Goal: Transaction & Acquisition: Obtain resource

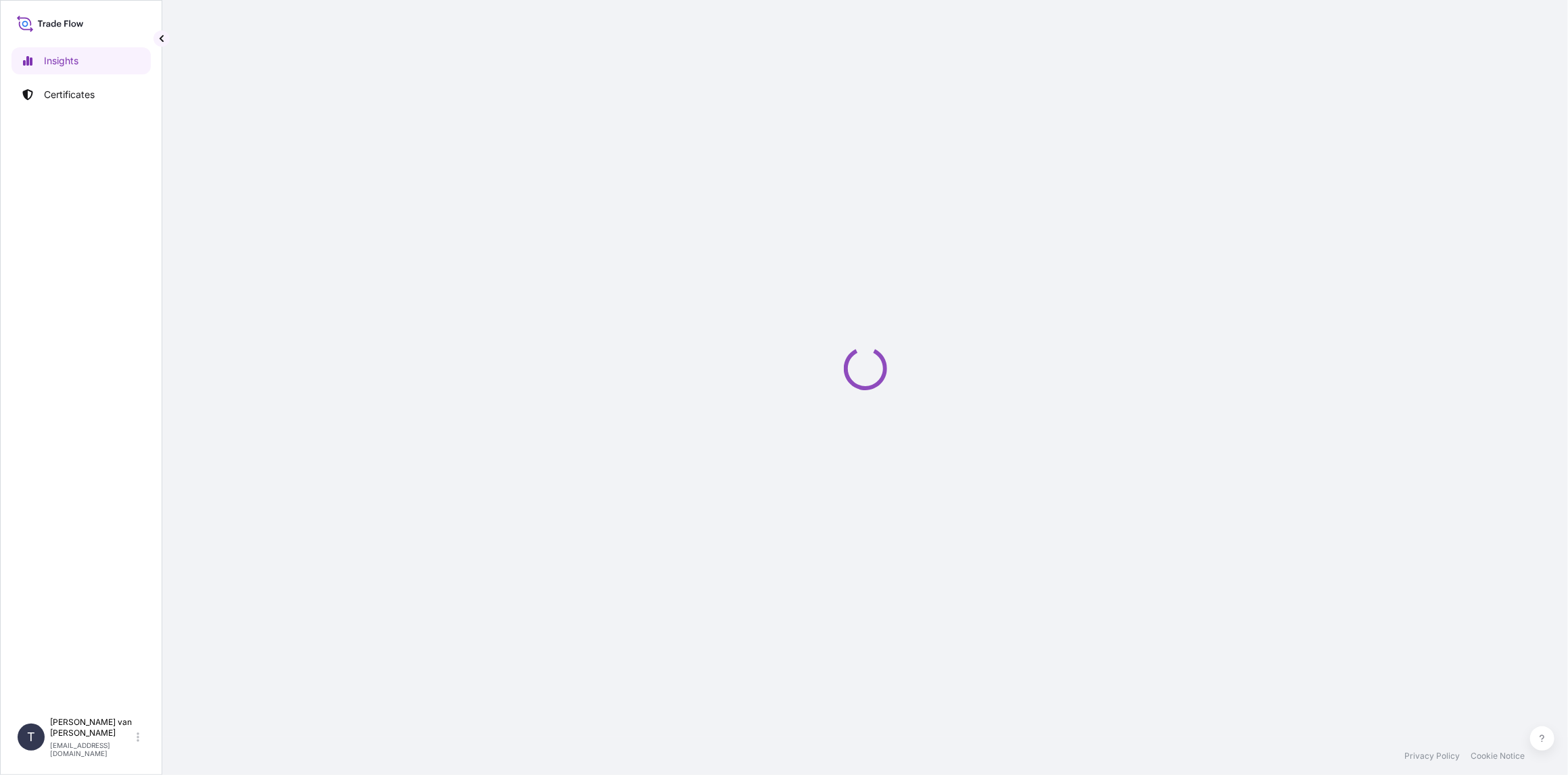
select select "2025"
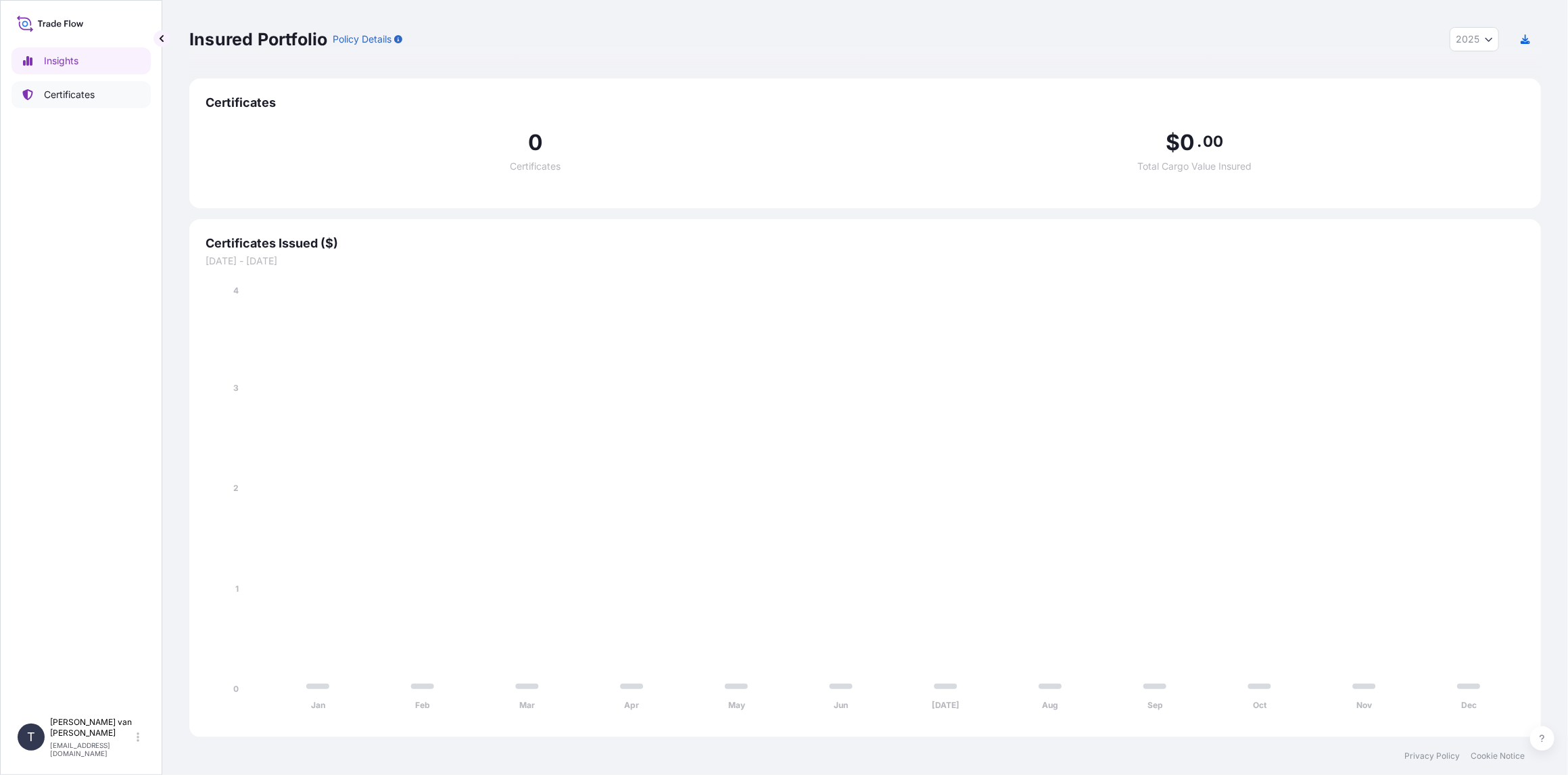
click at [71, 92] on p "Certificates" at bounding box center [69, 94] width 51 height 13
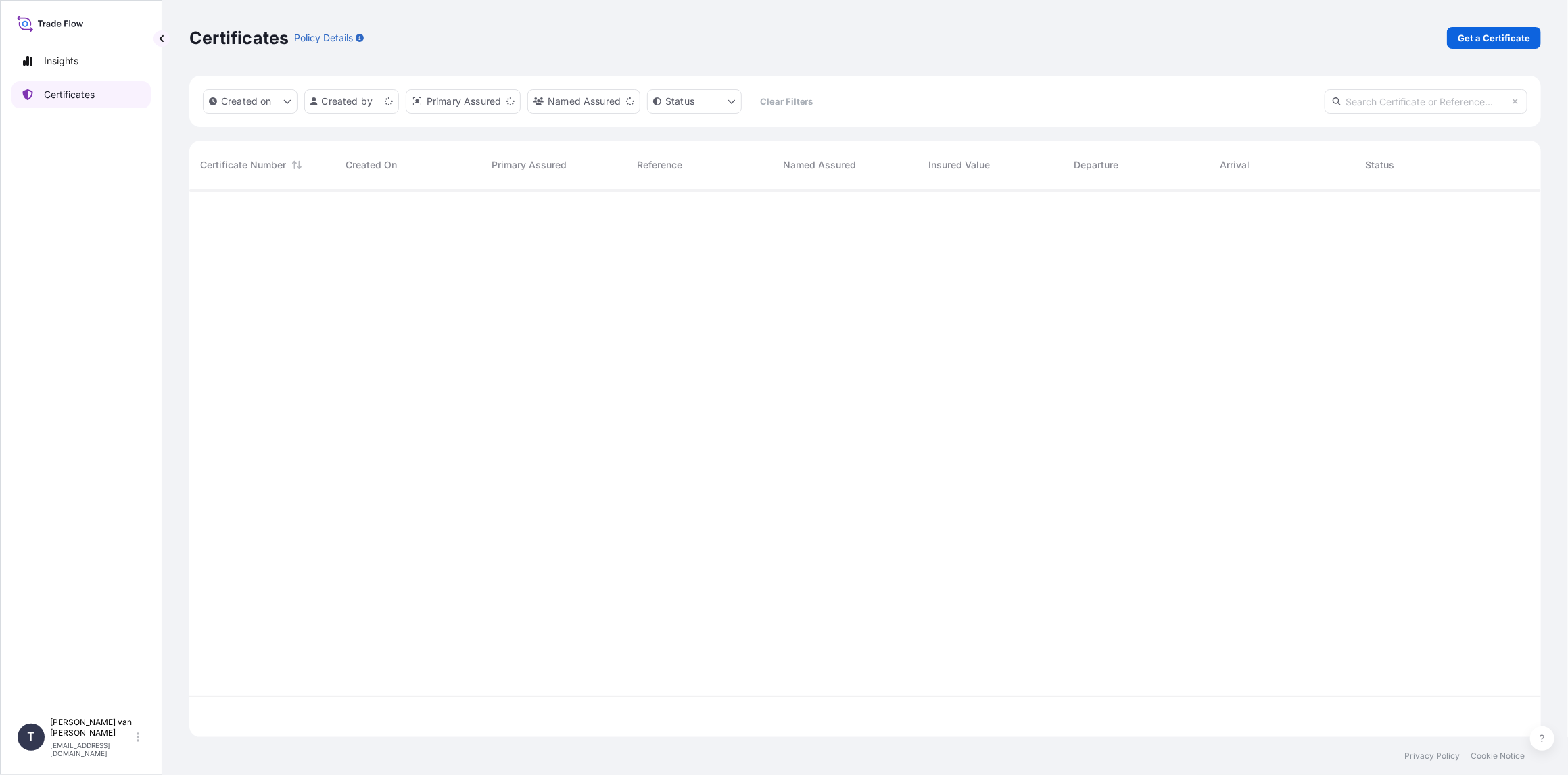
scroll to position [545, 1341]
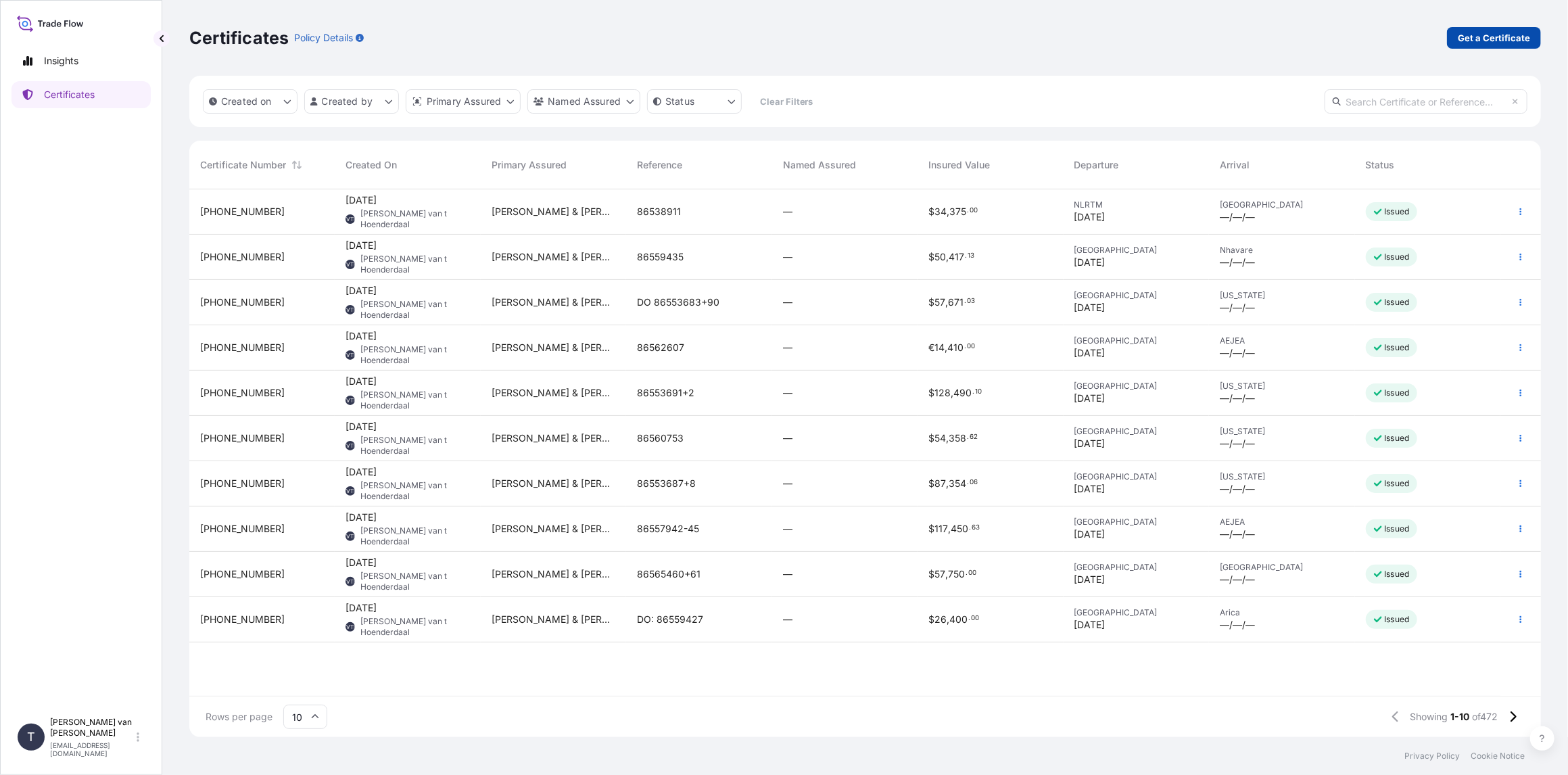
click at [1497, 34] on p "Get a Certificate" at bounding box center [1494, 38] width 72 height 13
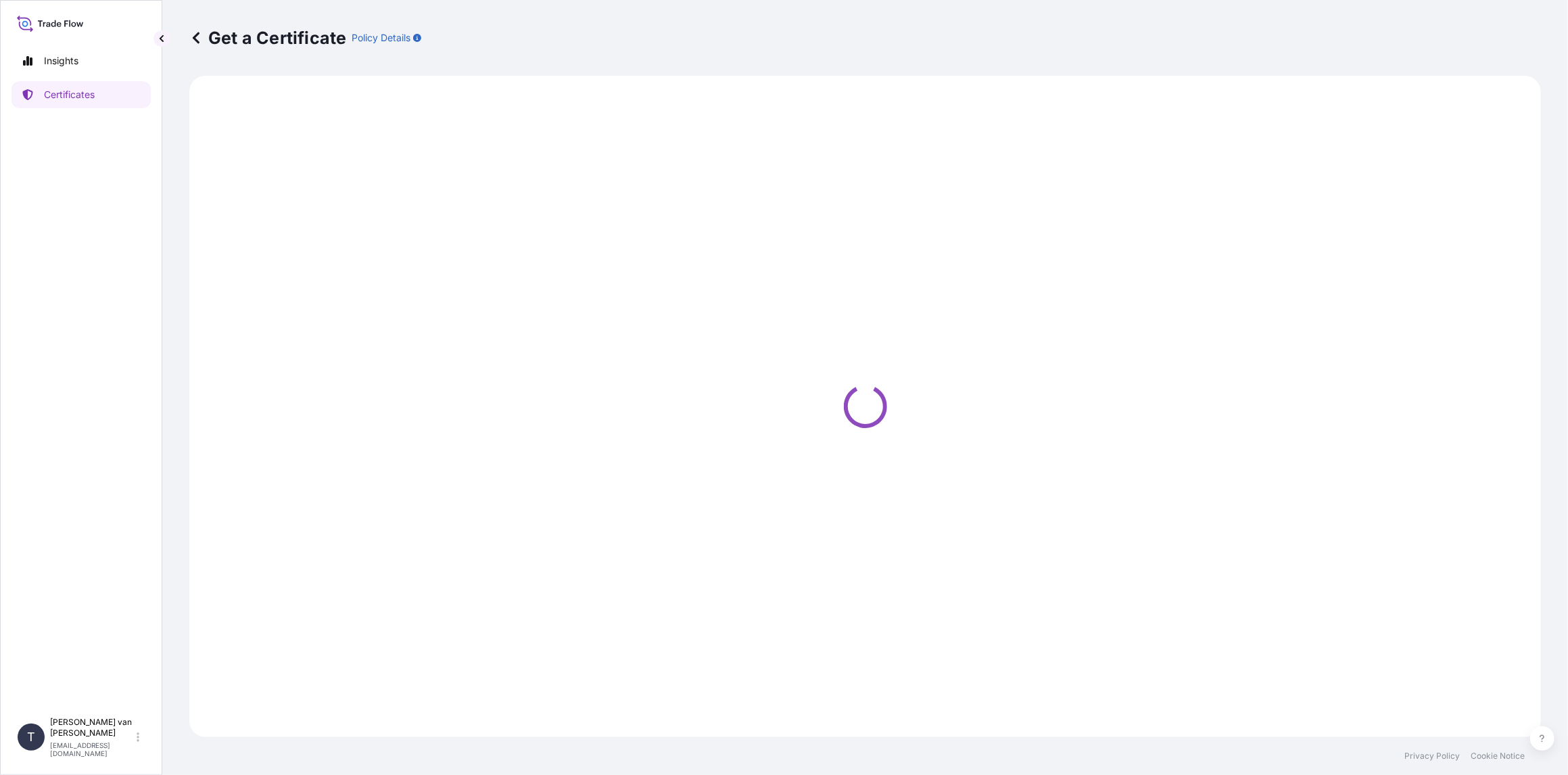
select select "Sea"
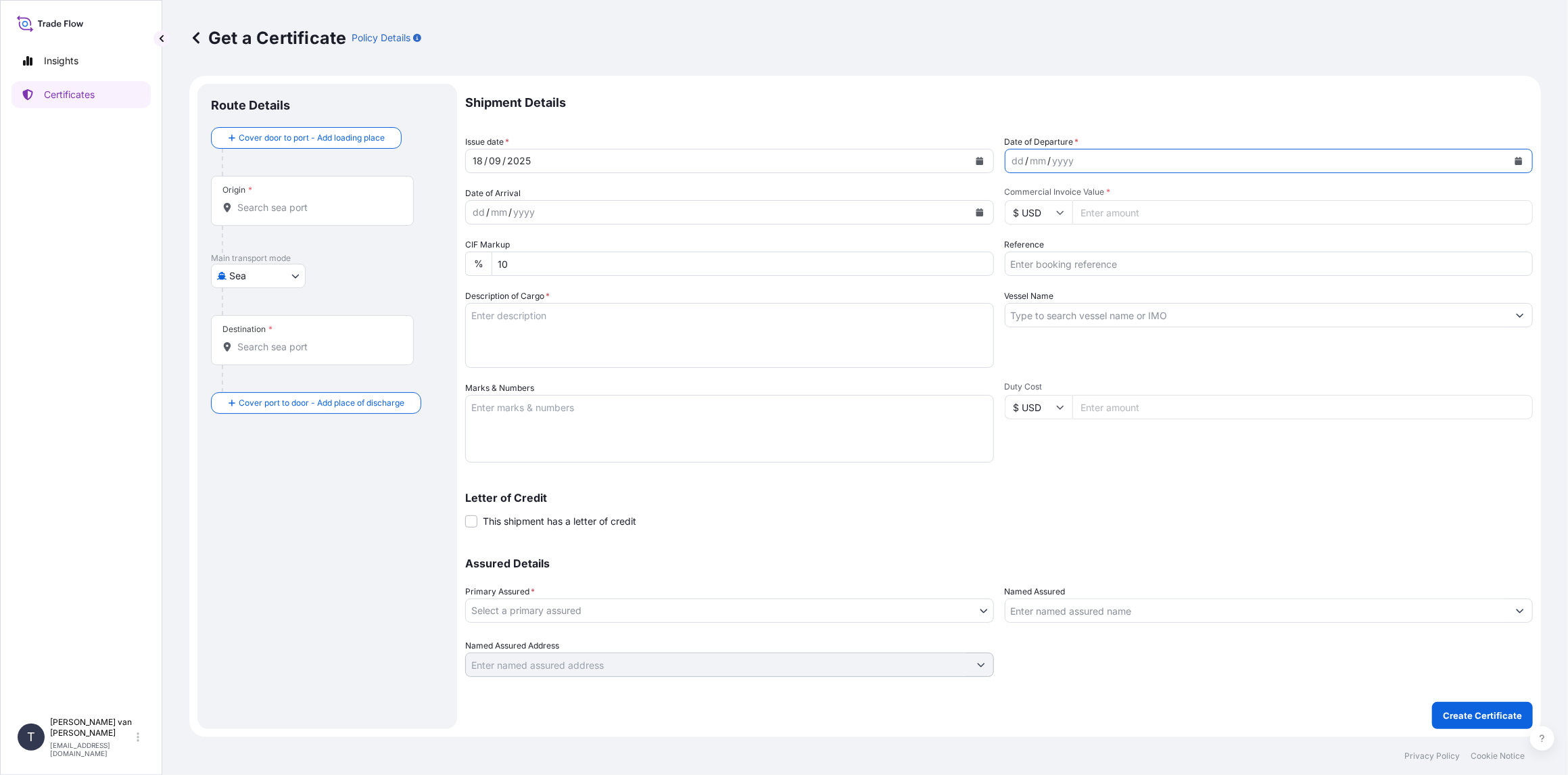
click at [1518, 162] on icon "Calendar" at bounding box center [1519, 161] width 8 height 9
click at [1185, 248] on div "7" at bounding box center [1183, 249] width 25 height 25
click at [1103, 217] on input "Commercial Invoice Value *" at bounding box center [1303, 213] width 461 height 25
type input "31099.75"
click at [1057, 211] on icon at bounding box center [1060, 212] width 9 height 9
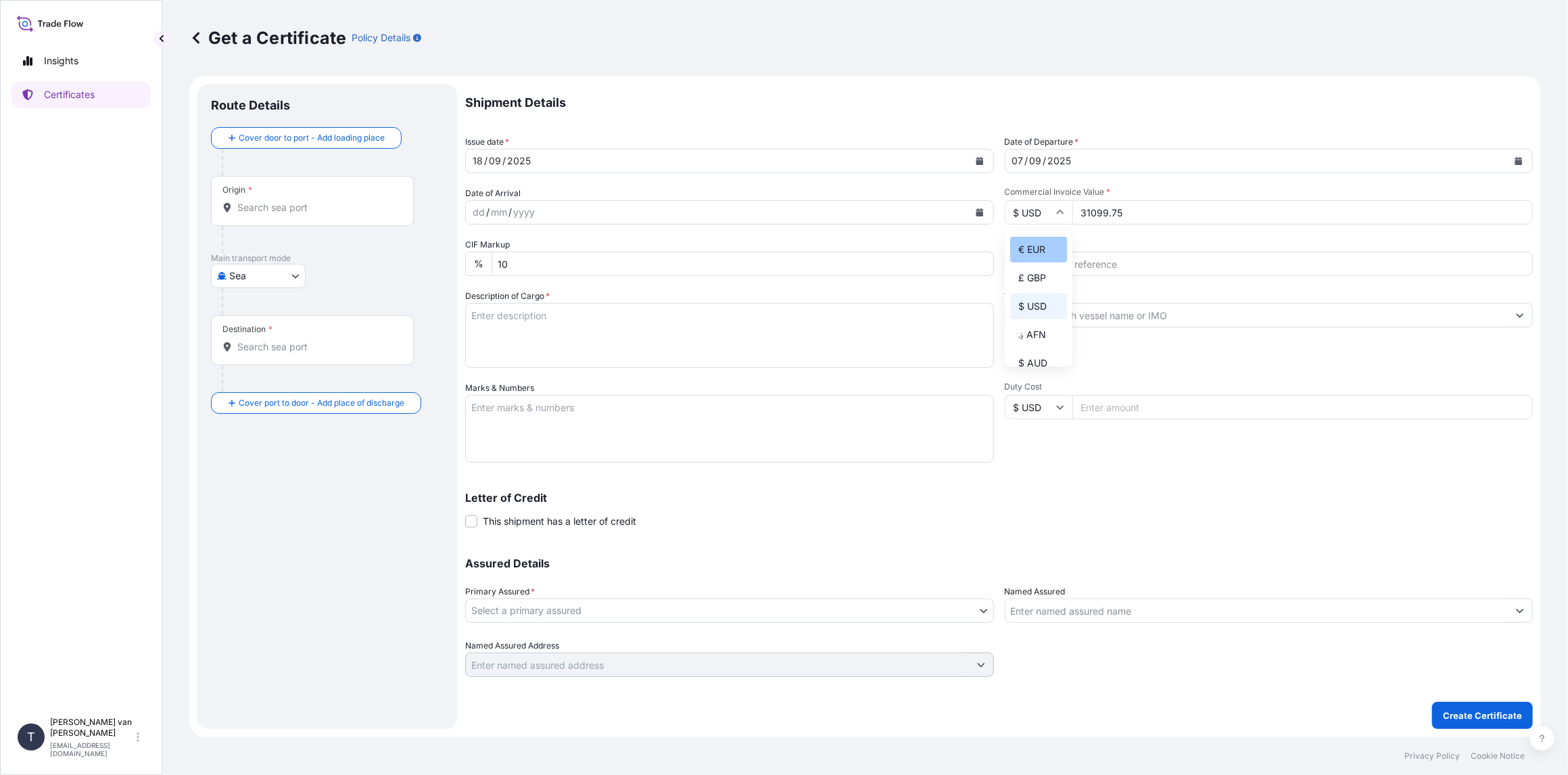
click at [1040, 247] on div "€ EUR" at bounding box center [1039, 249] width 57 height 26
type input "€ EUR"
click at [1040, 267] on input "Reference" at bounding box center [1269, 264] width 529 height 25
type input "86528117"
click at [1081, 312] on input "Vessel Name" at bounding box center [1257, 316] width 503 height 25
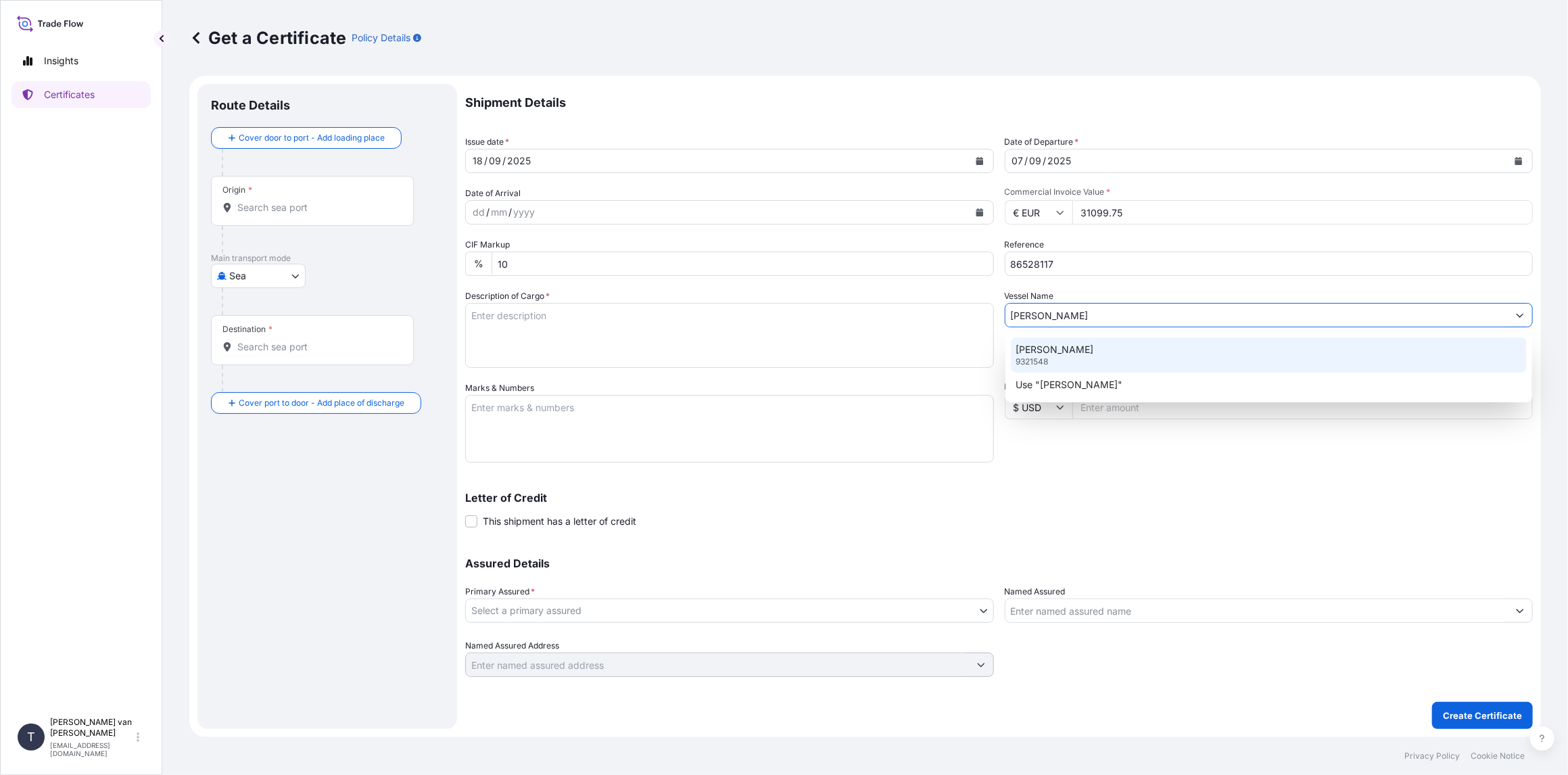
click at [1060, 355] on p "EDITH MAERSK" at bounding box center [1055, 350] width 78 height 13
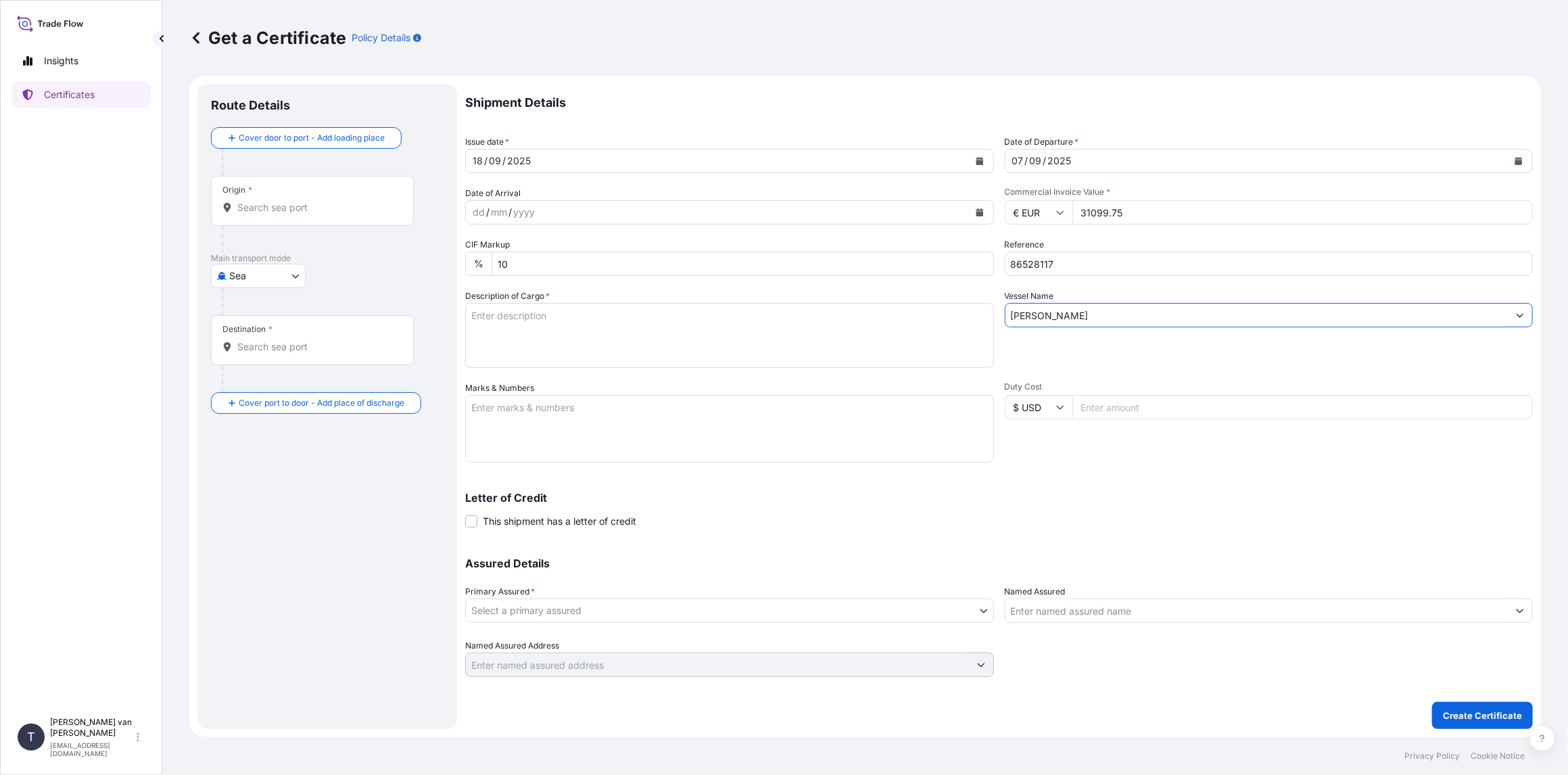
type input "EDITH MAERSK"
click at [480, 316] on textarea "Description of Cargo *" at bounding box center [729, 336] width 529 height 65
drag, startPoint x: 545, startPoint y: 315, endPoint x: 456, endPoint y: 308, distance: 89.3
click at [456, 308] on form "Route Details Cover door to port - Add loading place Place of loading Road / In…" at bounding box center [865, 406] width 1352 height 662
type textarea "1x 40ft container containing: 1000 bags x 25 kg Claria Elite = 25.000 kg"
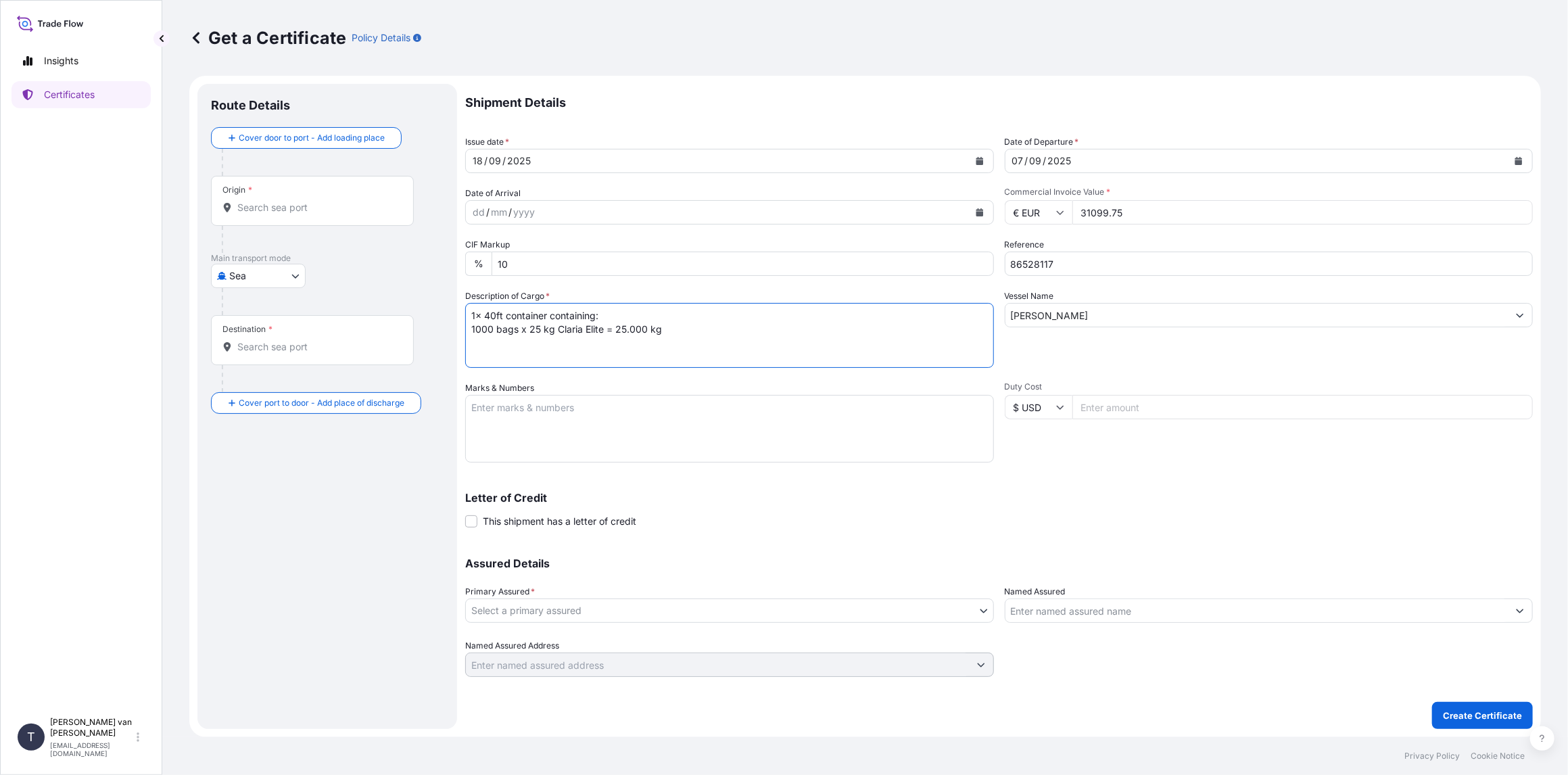
click at [483, 411] on textarea "Marks & Numbers" at bounding box center [729, 428] width 529 height 68
paste textarea "1x 40ft container"
type textarea "1x 40ft container: CONTAINER: SEAL: UETU6611760 00103202 DO: 86528117 PO: 44006…"
click at [616, 608] on body "Insights Certificates T Tim van t Hoenderdaal logistics@tmalogistics.nl Get a C…" at bounding box center [784, 387] width 1568 height 775
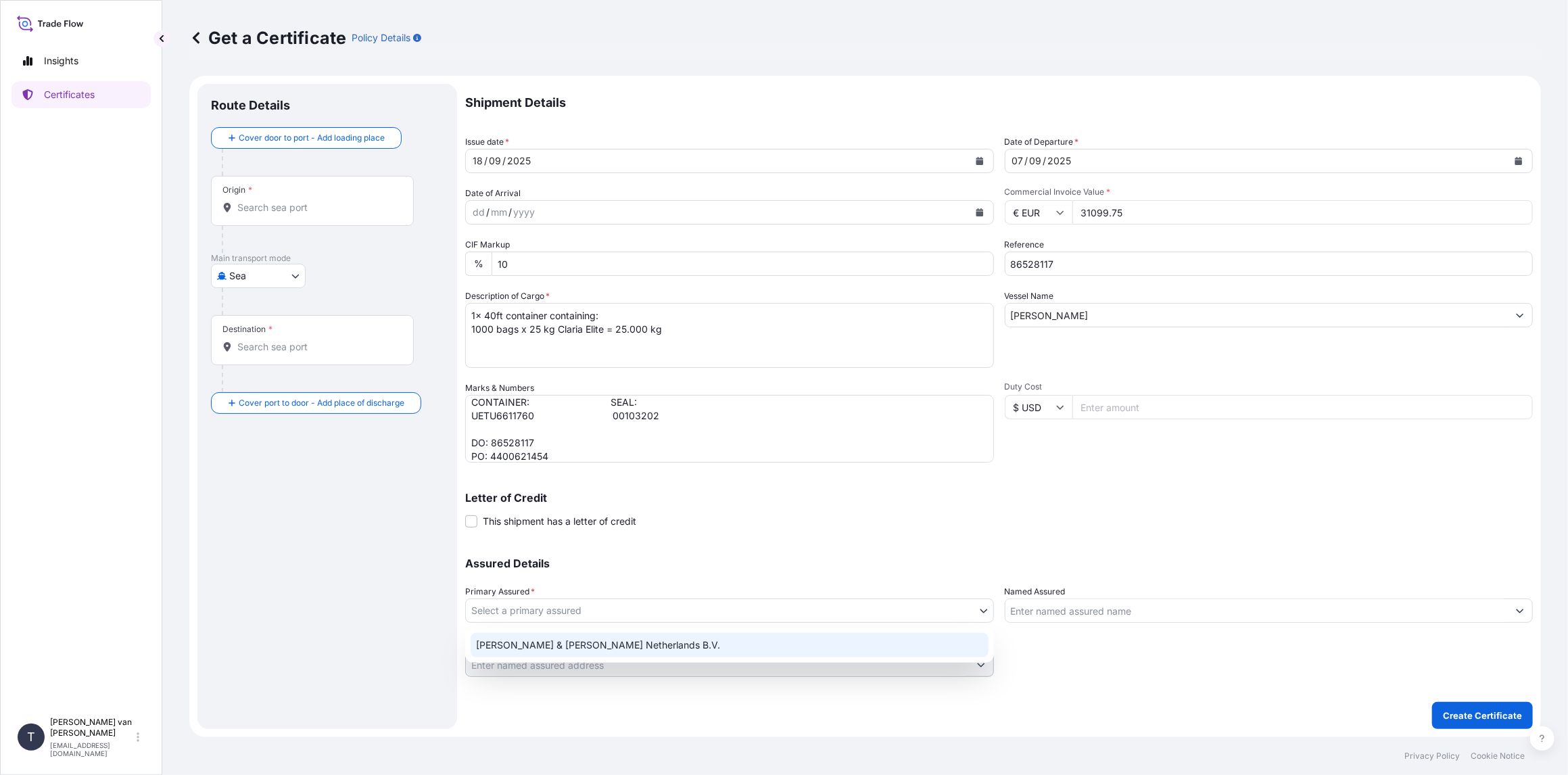
click at [580, 642] on div "Tate & Lyle Netherlands B.V." at bounding box center [729, 645] width 518 height 25
select select "31666"
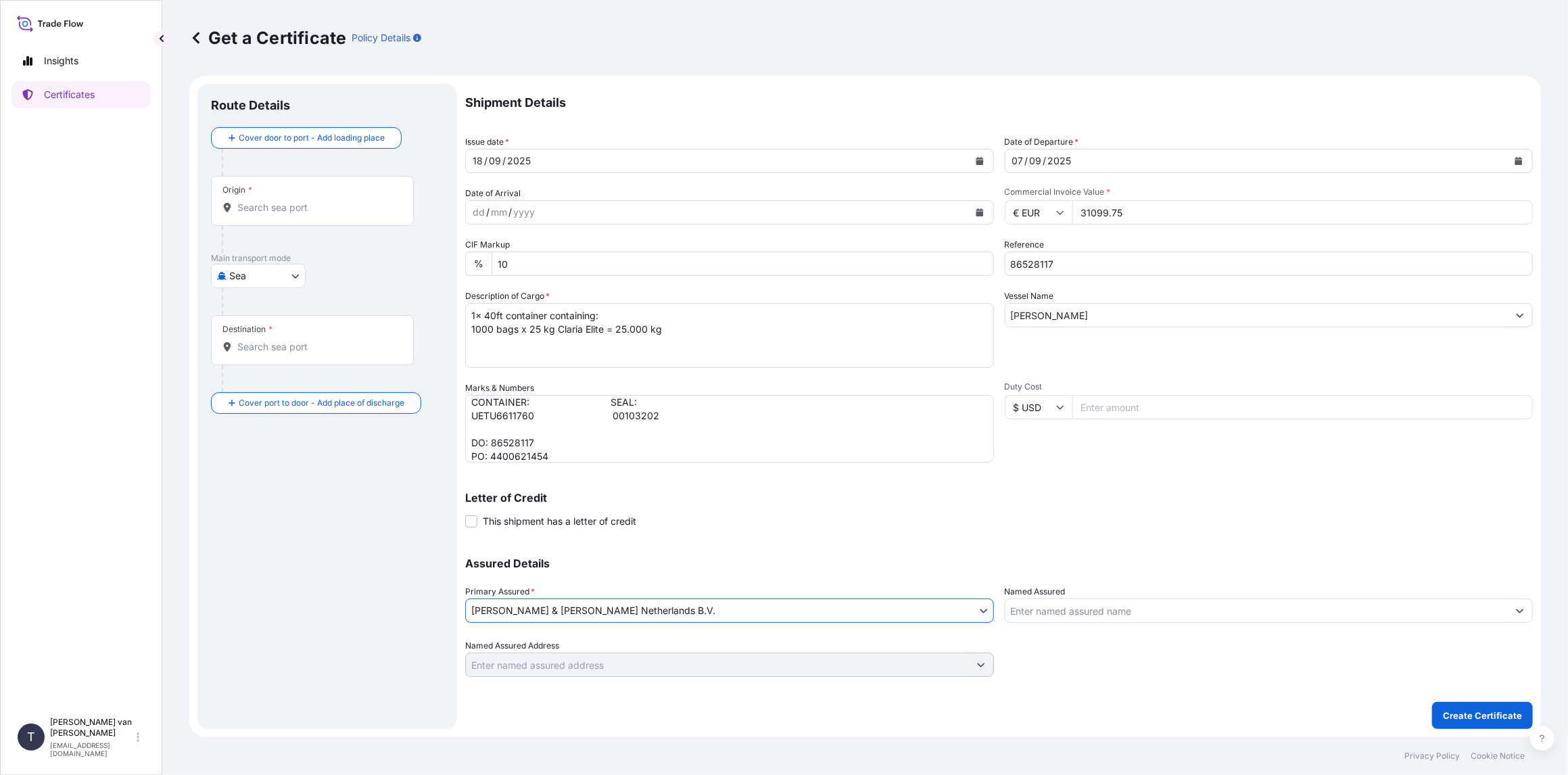
click at [285, 201] on input "Origin *" at bounding box center [316, 208] width 159 height 13
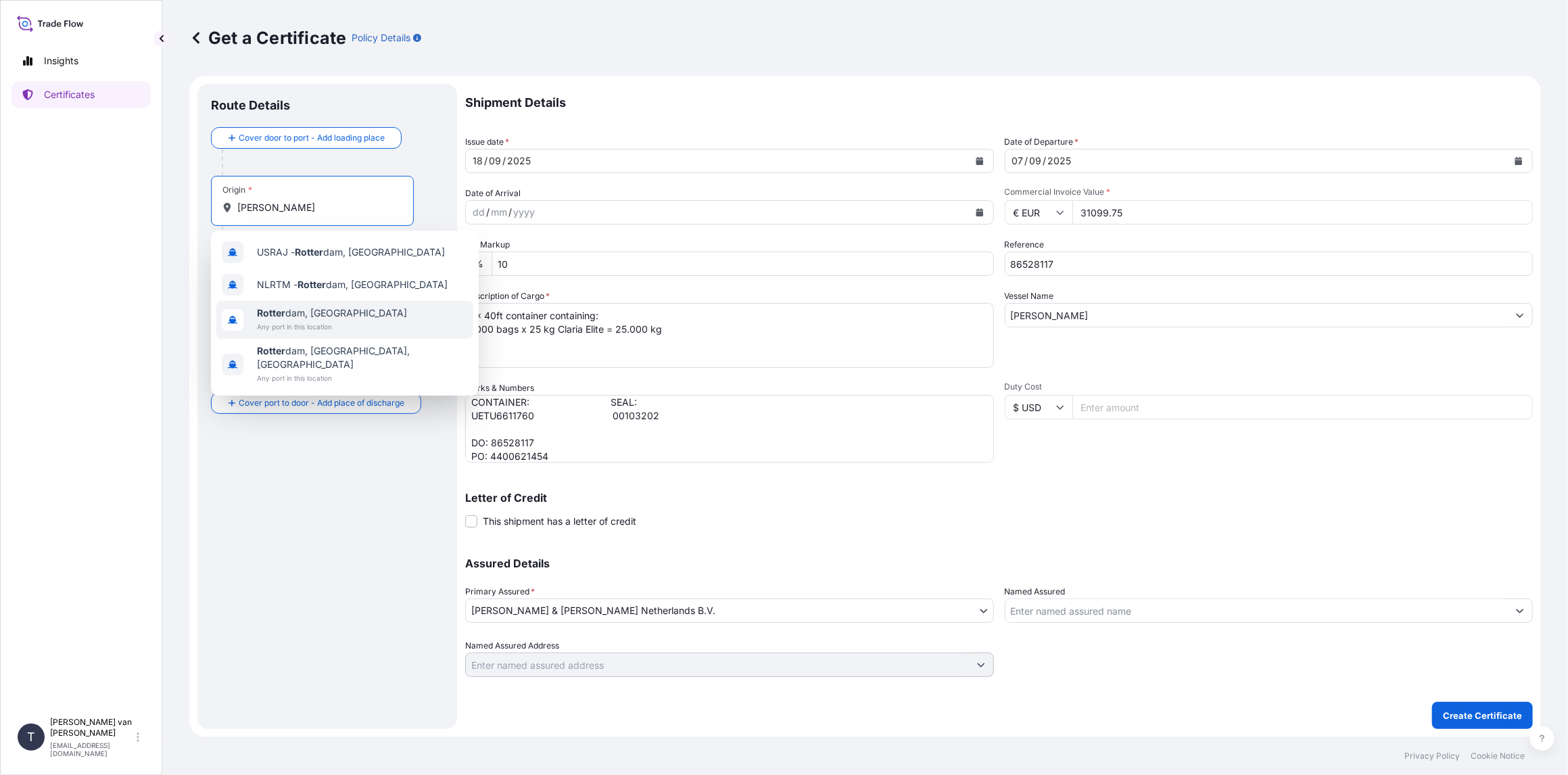
click at [303, 314] on span "Rotter dam, Netherlands" at bounding box center [332, 313] width 150 height 13
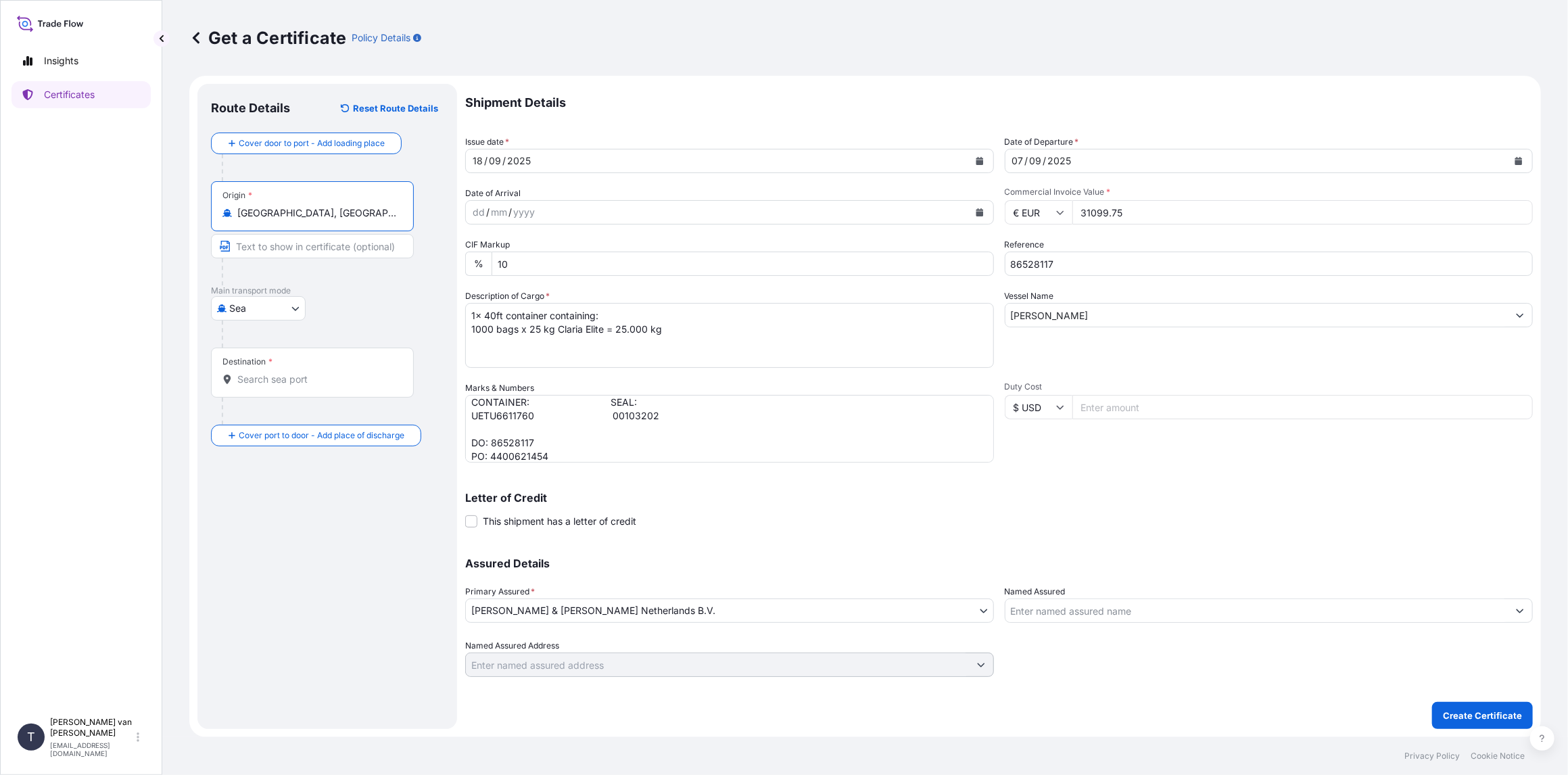
type input "Rotterdam, Netherlands"
click at [262, 371] on div "Destination *" at bounding box center [312, 373] width 203 height 50
click at [262, 373] on input "Destination *" at bounding box center [316, 379] width 159 height 13
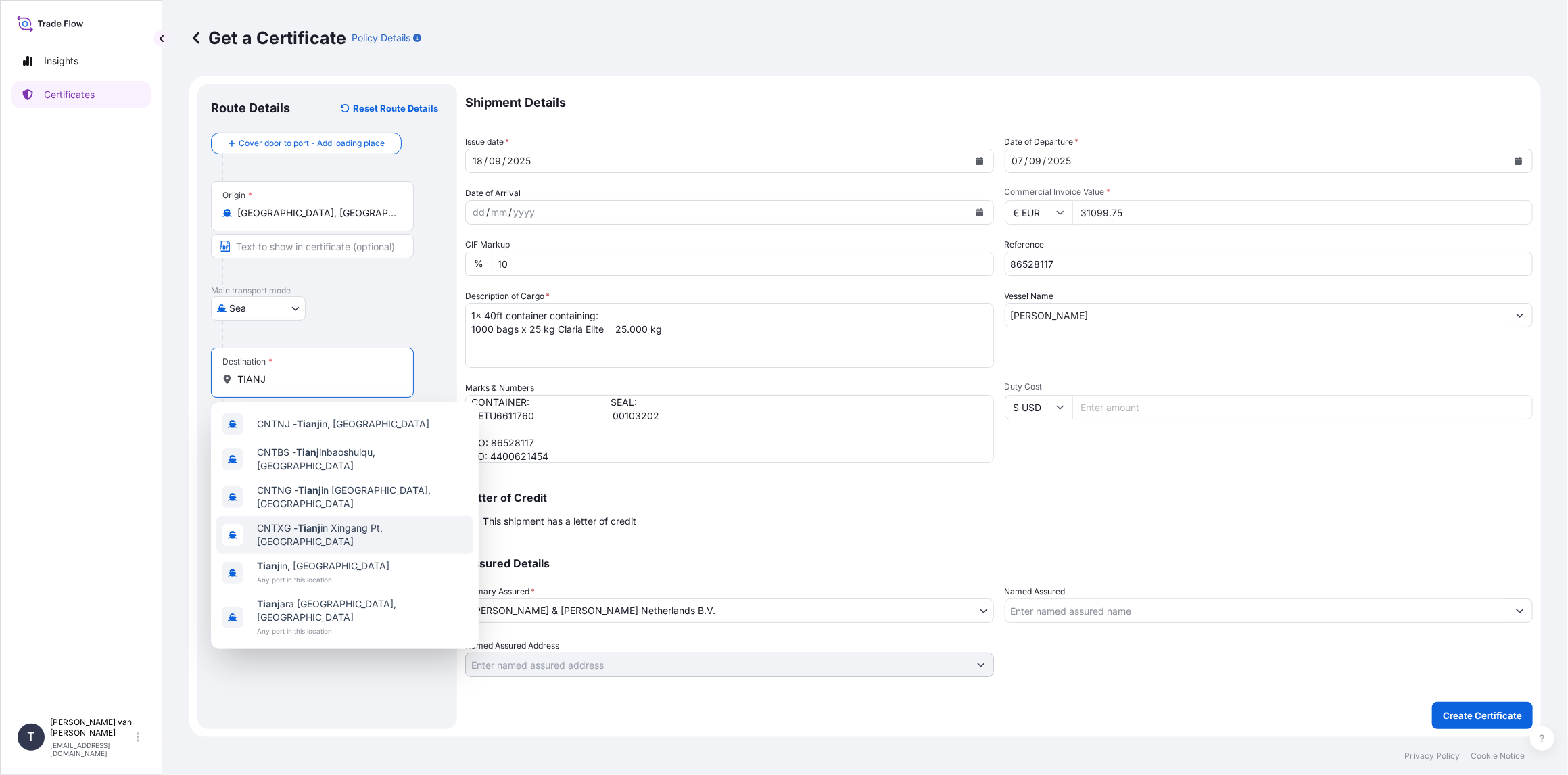
click at [340, 526] on span "CNTXG - Tianj in Xingang Pt, China" at bounding box center [362, 535] width 211 height 27
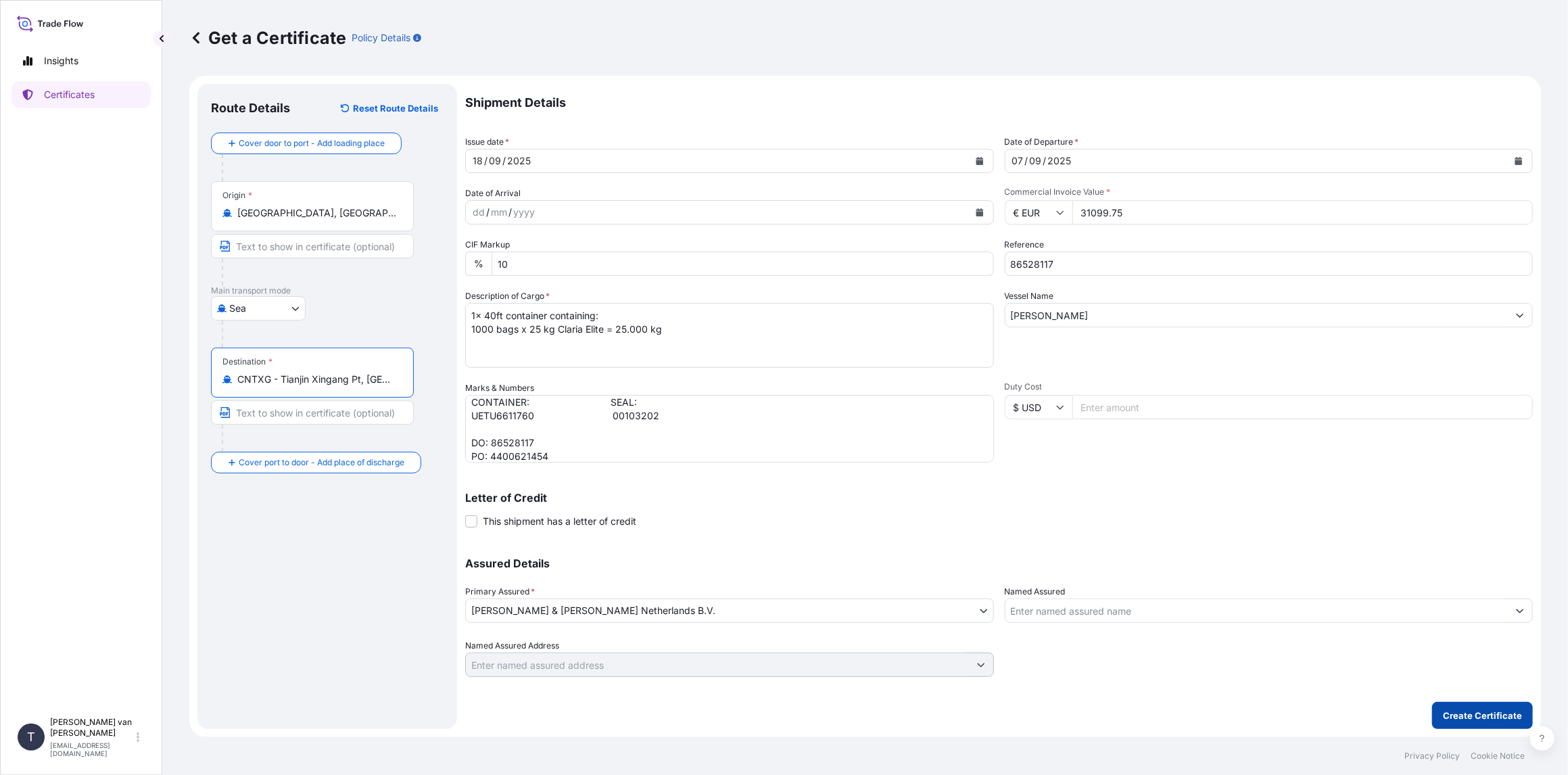
type input "CNTXG - Tianjin Xingang Pt, China"
click at [1478, 715] on p "Create Certificate" at bounding box center [1482, 715] width 79 height 13
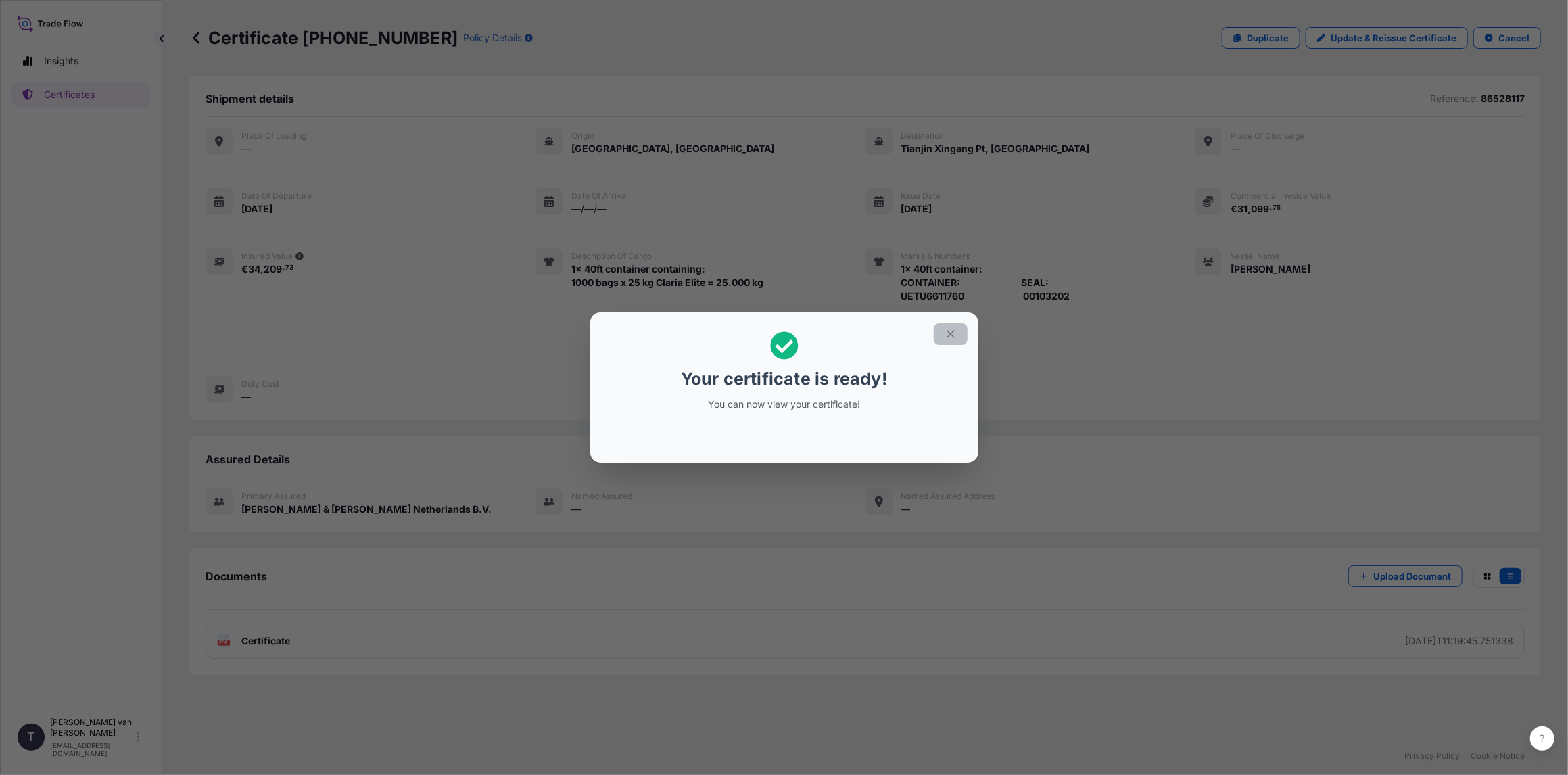
click at [946, 332] on icon "button" at bounding box center [950, 334] width 12 height 12
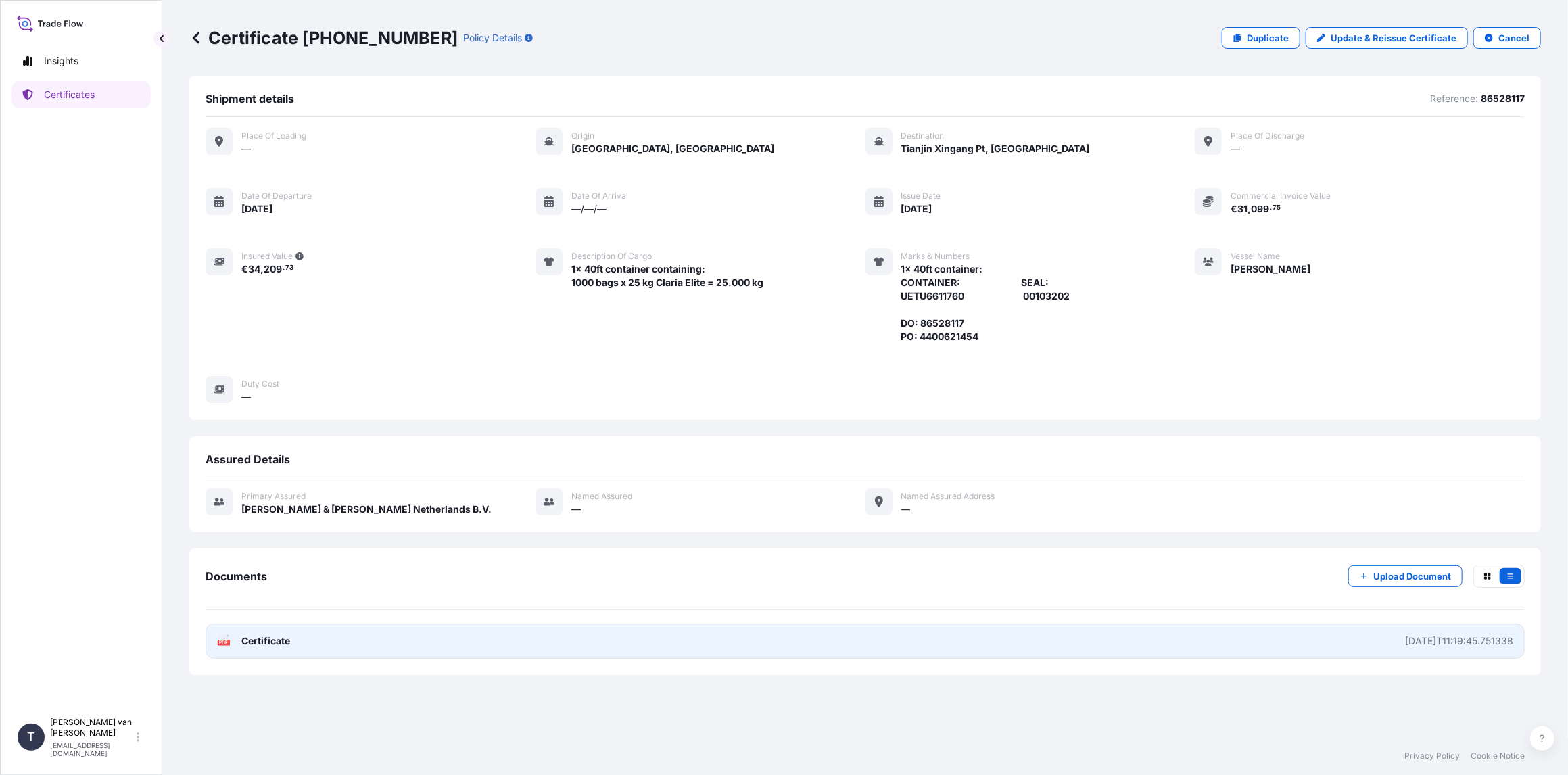
click at [284, 639] on span "Certificate" at bounding box center [265, 641] width 49 height 13
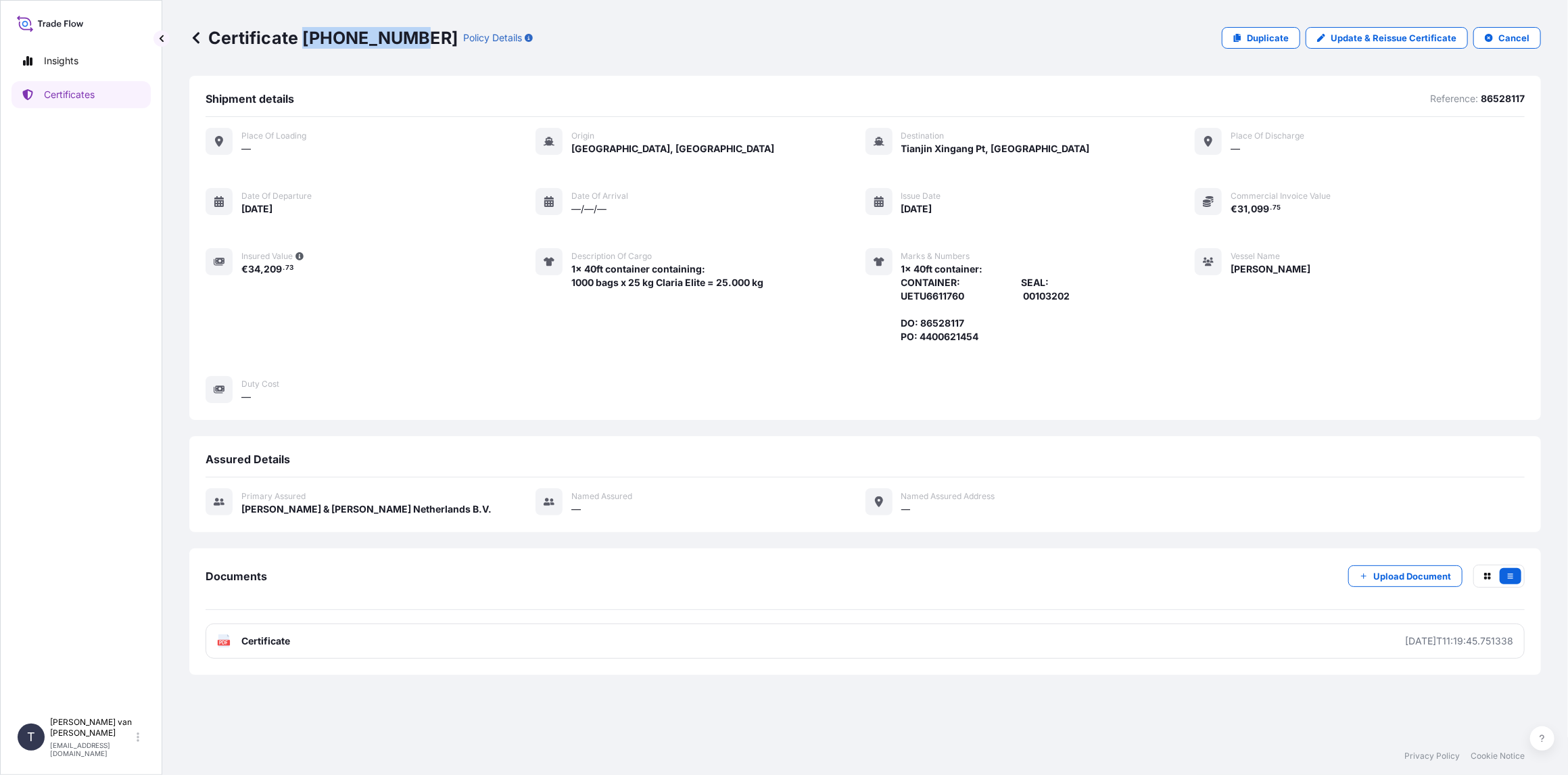
drag, startPoint x: 403, startPoint y: 34, endPoint x: 305, endPoint y: 31, distance: 98.0
click at [305, 31] on p "Certificate 31666-501-1" at bounding box center [324, 37] width 269 height 22
copy p "31666-501-1"
